Goal: Information Seeking & Learning: Learn about a topic

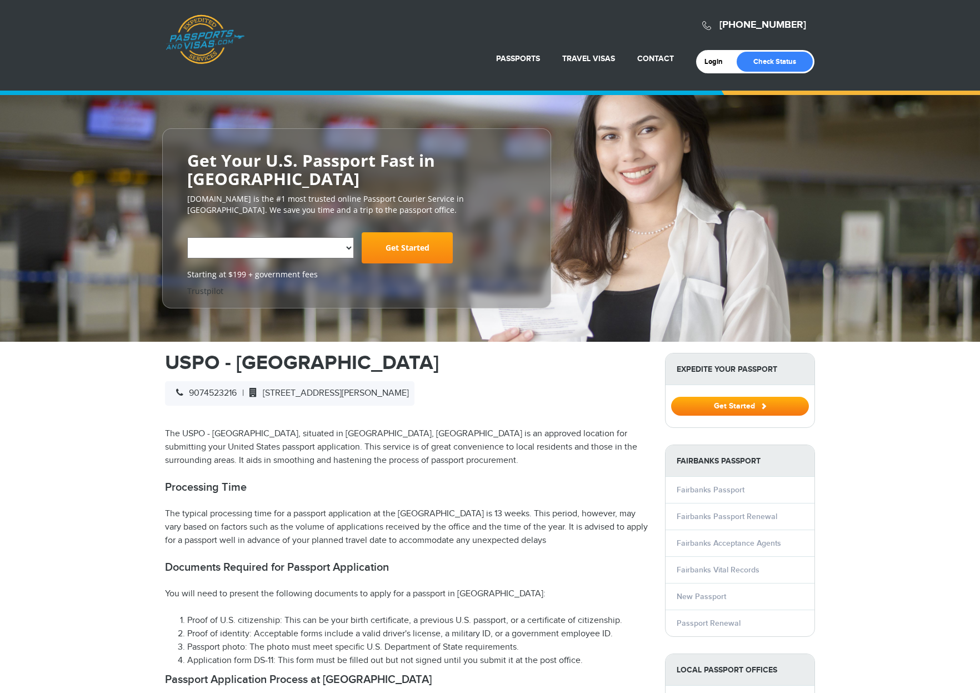
select select "**********"
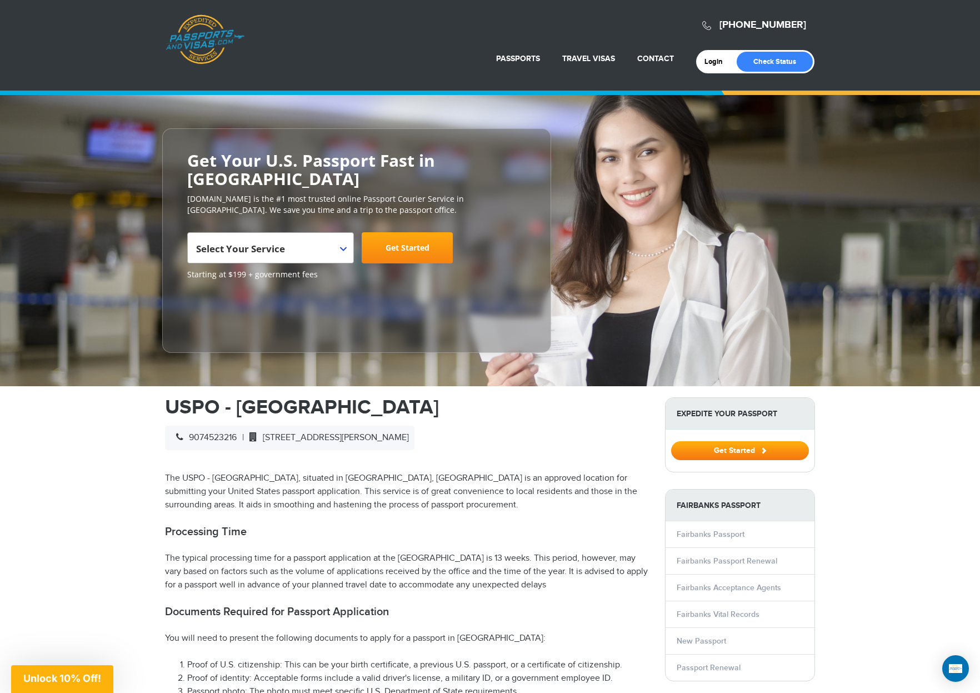
click at [339, 237] on span "Select Your Service" at bounding box center [269, 252] width 146 height 31
click at [95, 346] on div "**********" at bounding box center [490, 240] width 980 height 291
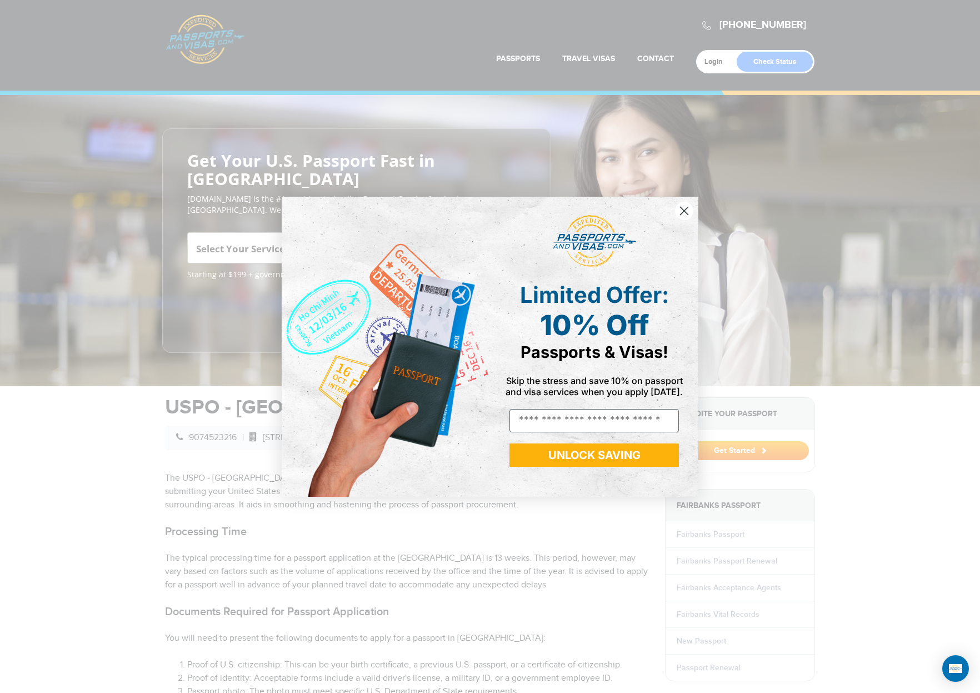
click at [689, 207] on circle "Close dialog" at bounding box center [684, 210] width 18 height 18
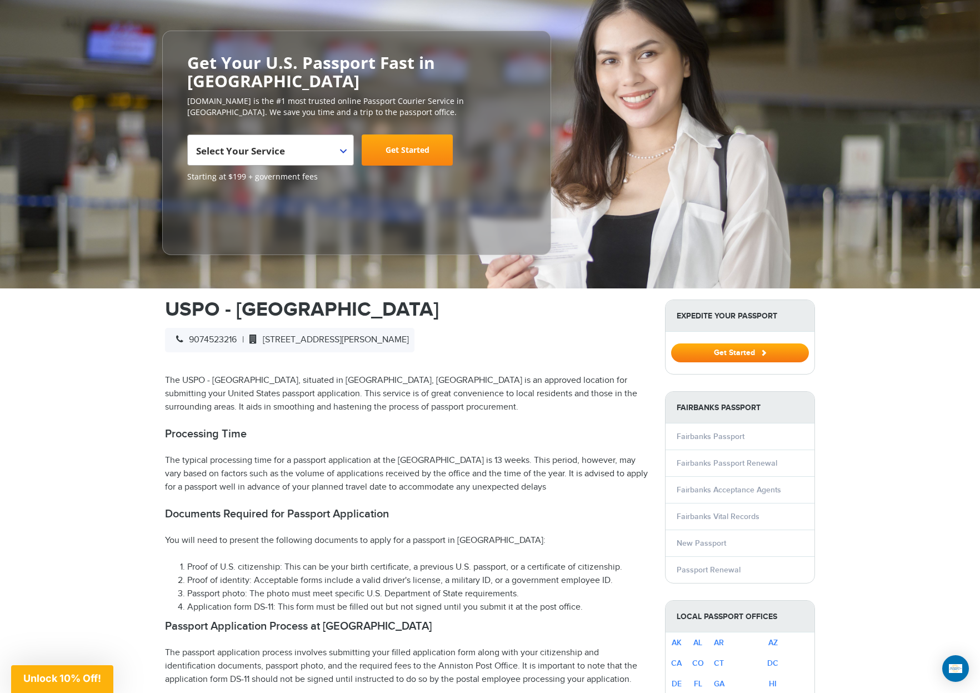
scroll to position [330, 0]
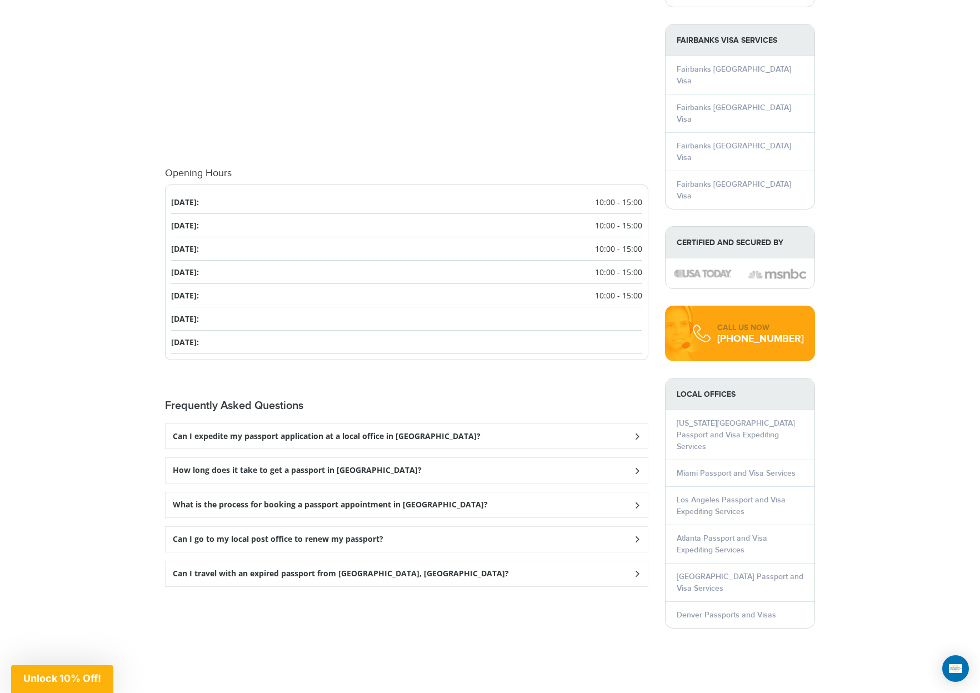
scroll to position [1274, 0]
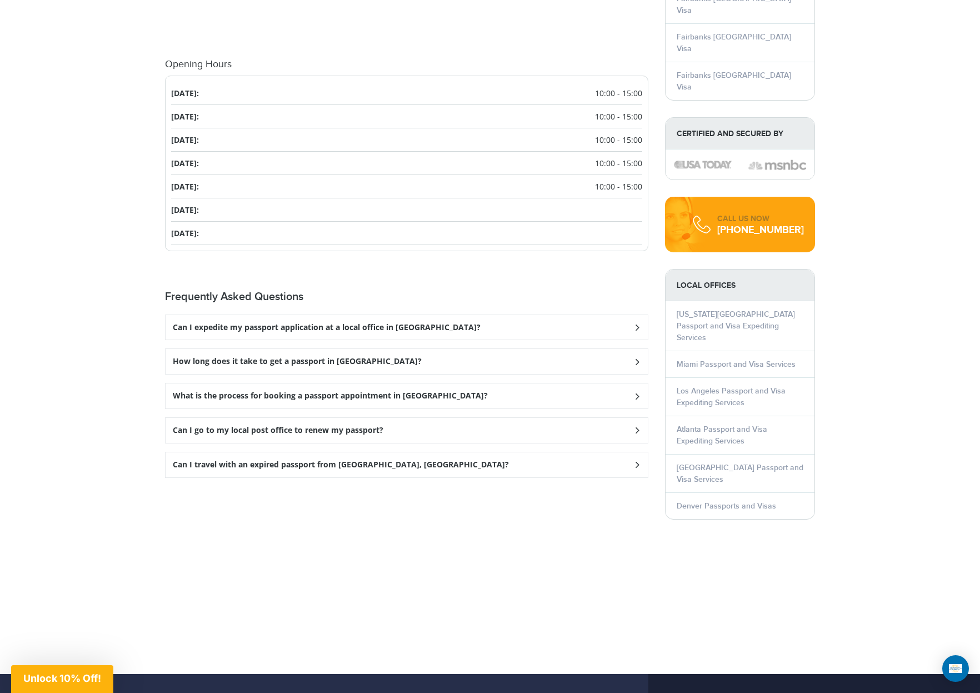
click at [448, 326] on div "Can I expedite my passport application at a local office in [GEOGRAPHIC_DATA]?" at bounding box center [407, 327] width 482 height 25
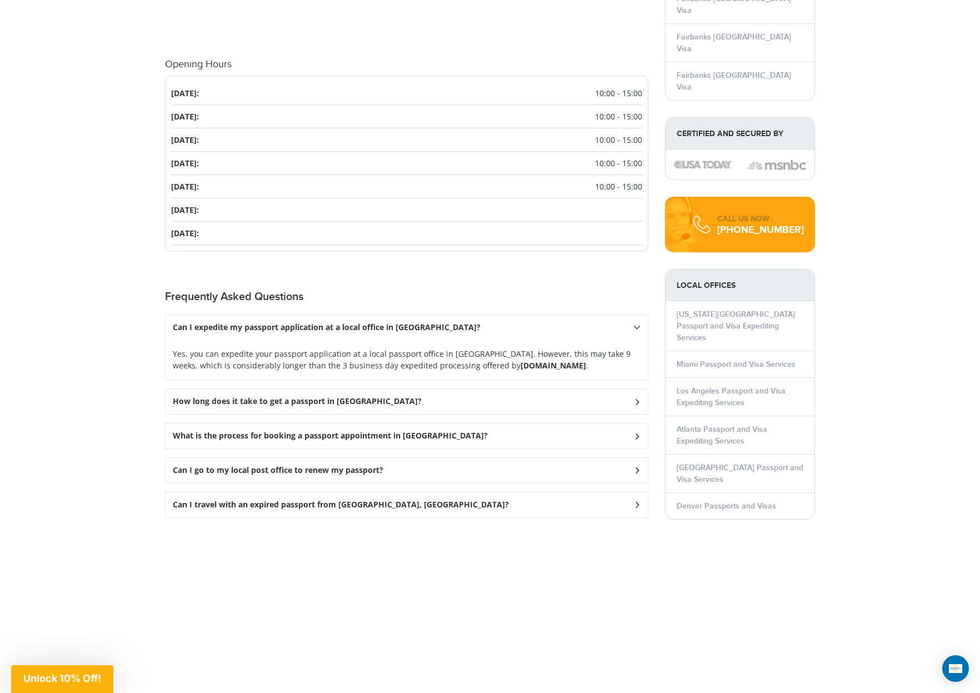
click at [442, 322] on div "Can I expedite my passport application at a local office in [GEOGRAPHIC_DATA]?" at bounding box center [407, 327] width 482 height 25
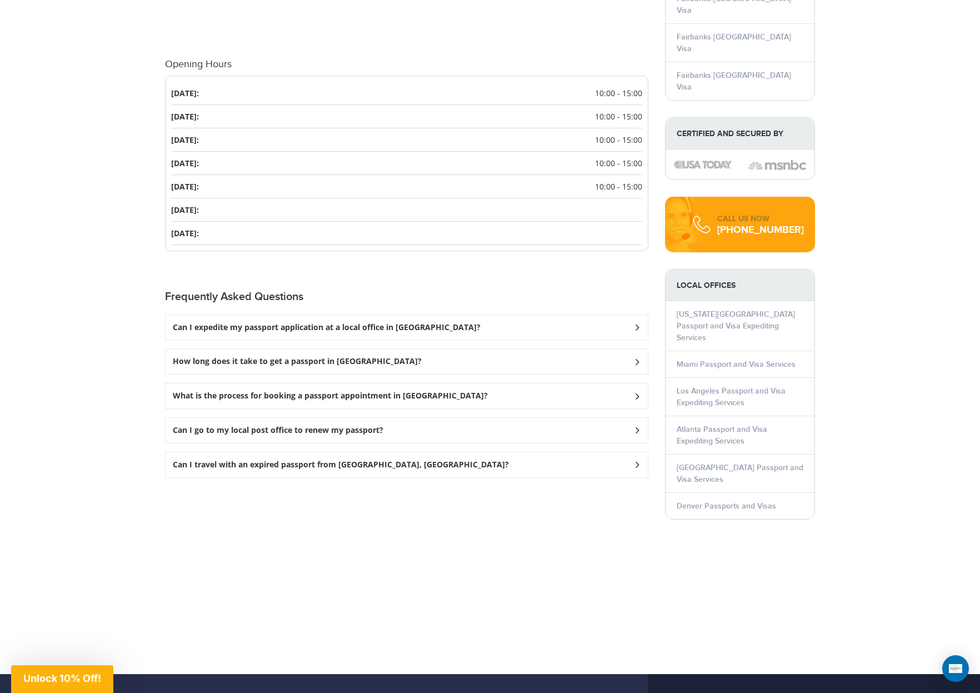
click at [429, 340] on div "How long does it take to get a passport in [GEOGRAPHIC_DATA]?" at bounding box center [407, 327] width 482 height 25
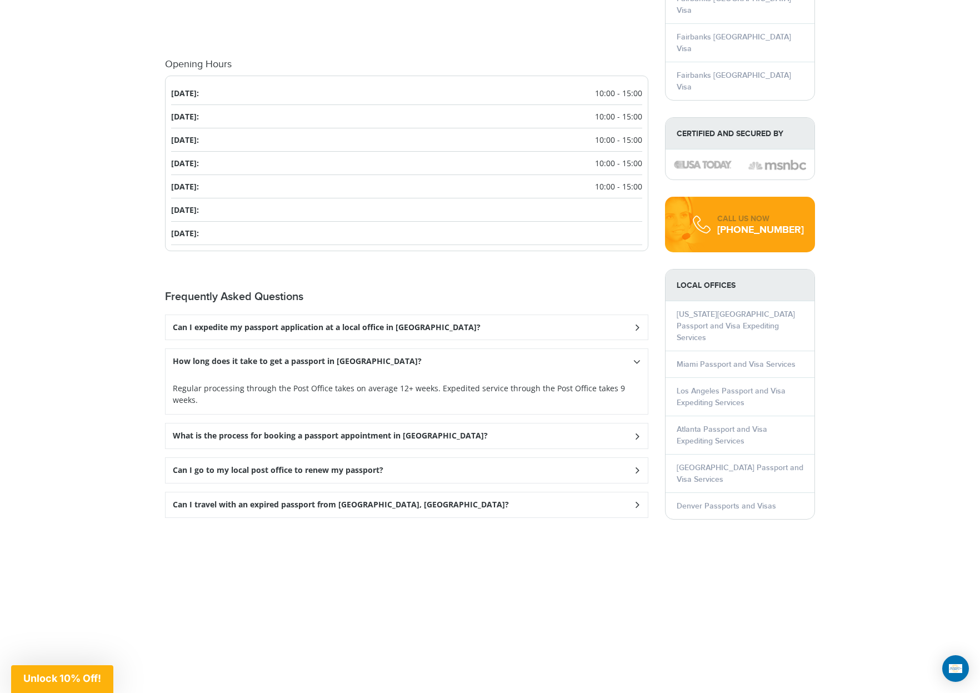
click at [421, 340] on div "How long does it take to get a passport in [GEOGRAPHIC_DATA]?" at bounding box center [407, 327] width 482 height 25
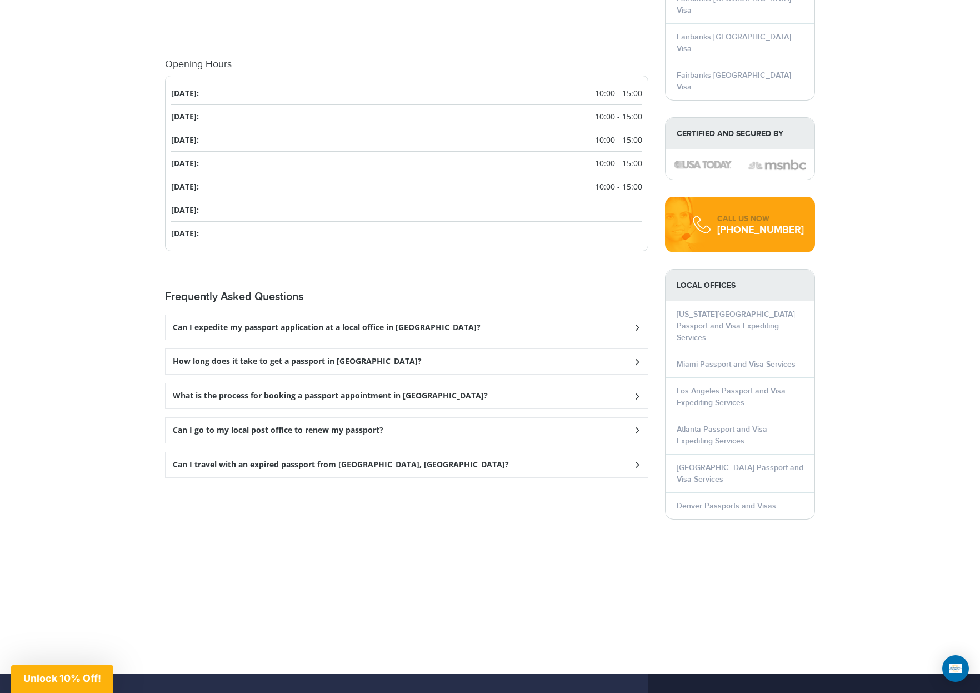
click at [478, 340] on div "What is the process for booking a passport appointment in [GEOGRAPHIC_DATA]?" at bounding box center [407, 327] width 482 height 25
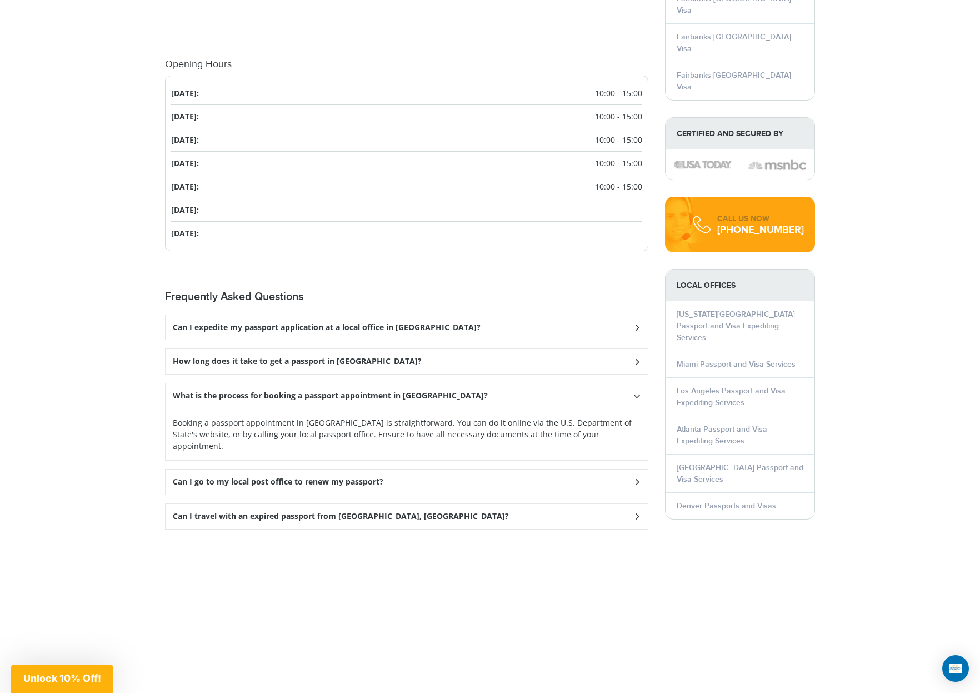
click at [478, 340] on div "What is the process for booking a passport appointment in [GEOGRAPHIC_DATA]?" at bounding box center [407, 327] width 482 height 25
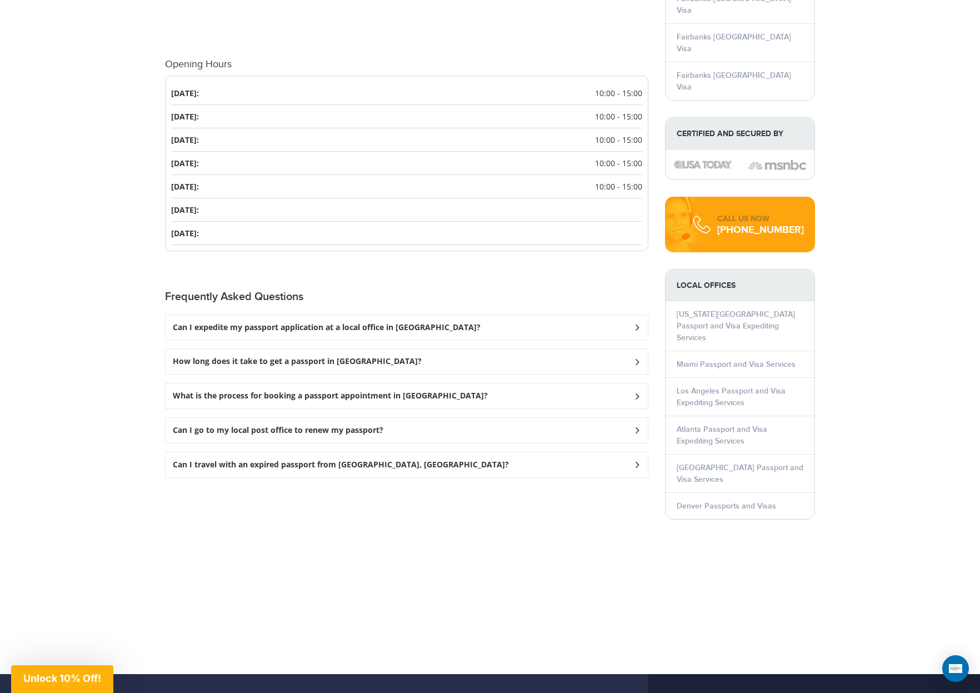
click at [439, 340] on div "Can I go to my local post office to renew my passport?" at bounding box center [407, 327] width 482 height 25
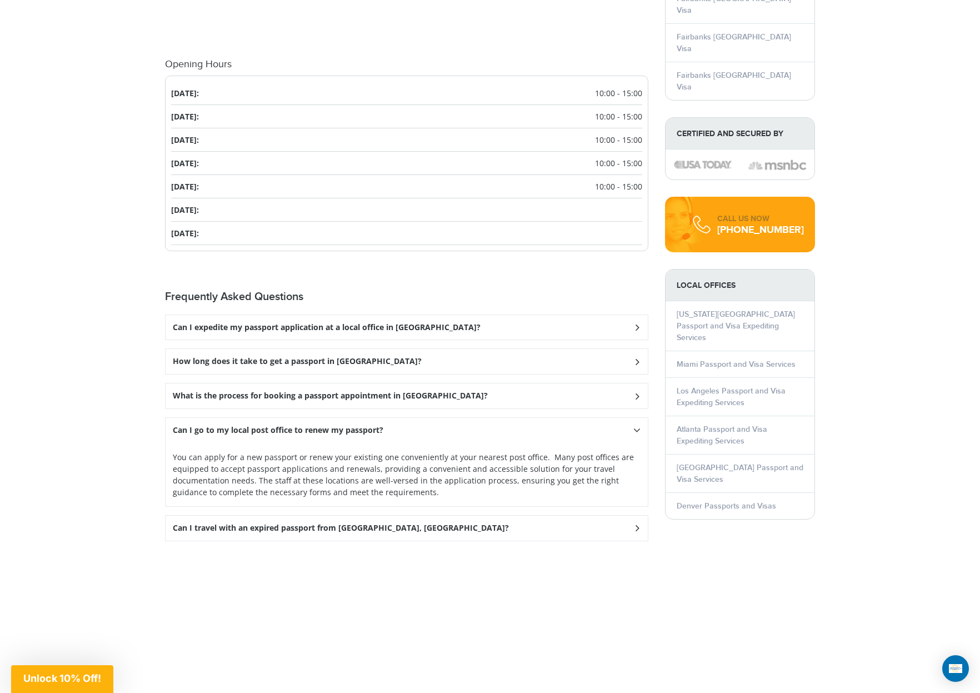
click at [437, 340] on div "Can I go to my local post office to renew my passport?" at bounding box center [407, 327] width 482 height 25
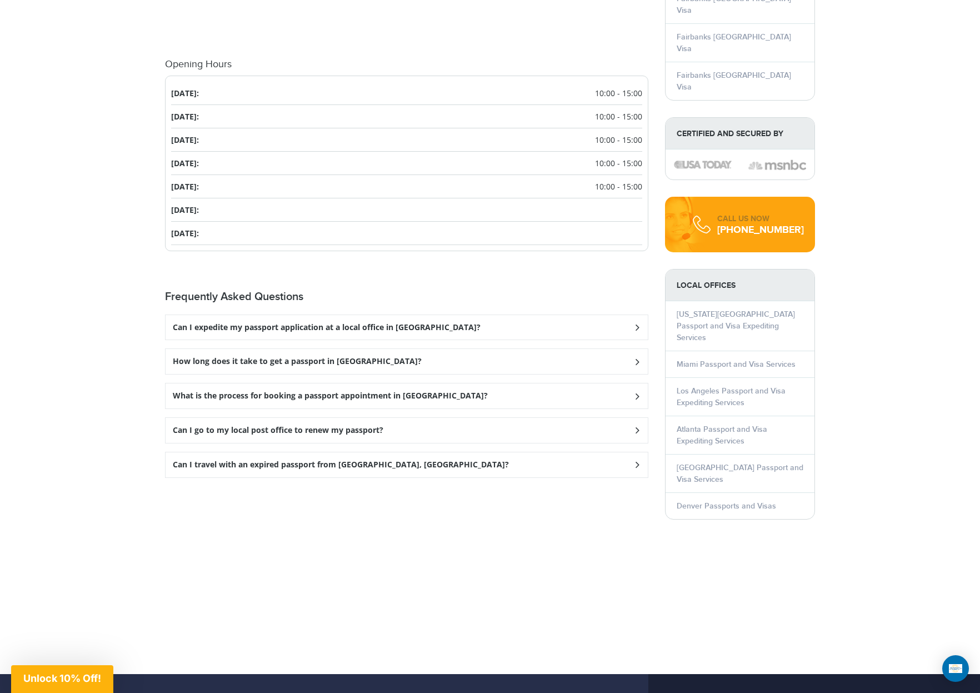
click at [406, 340] on div "Can I travel with an expired passport from [GEOGRAPHIC_DATA], [GEOGRAPHIC_DATA]?" at bounding box center [407, 327] width 482 height 25
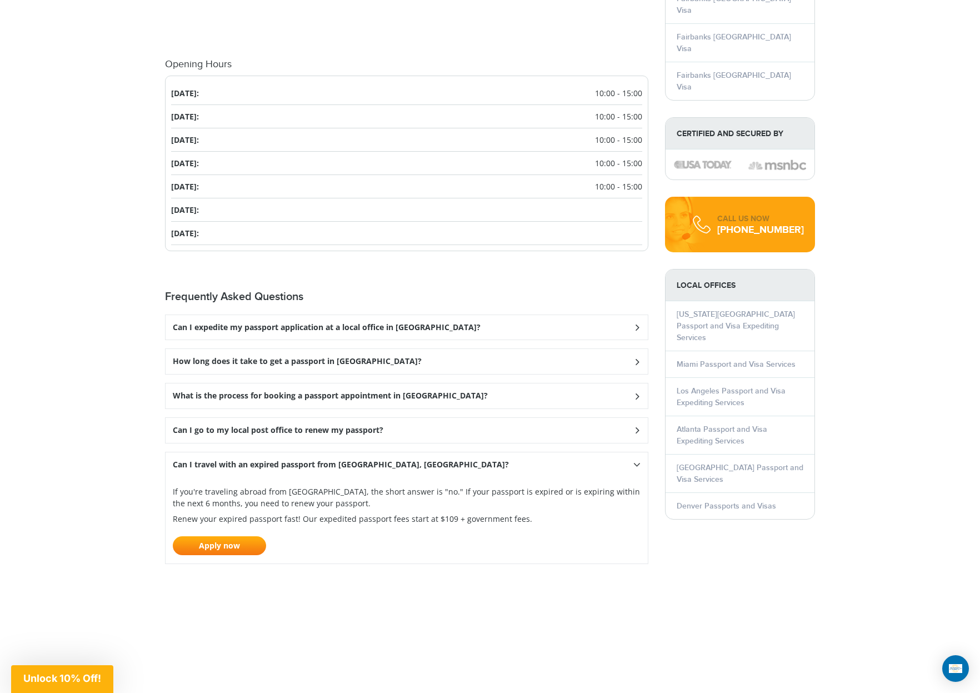
click at [413, 340] on div "Can I travel with an expired passport from [GEOGRAPHIC_DATA], [GEOGRAPHIC_DATA]?" at bounding box center [407, 327] width 482 height 25
